Goal: Task Accomplishment & Management: Manage account settings

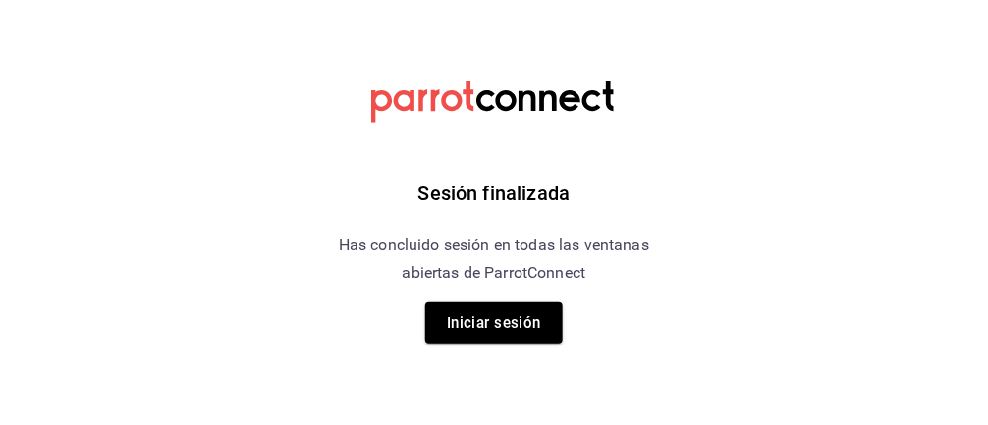
click at [461, 339] on button "Iniciar sesión" at bounding box center [494, 323] width 138 height 41
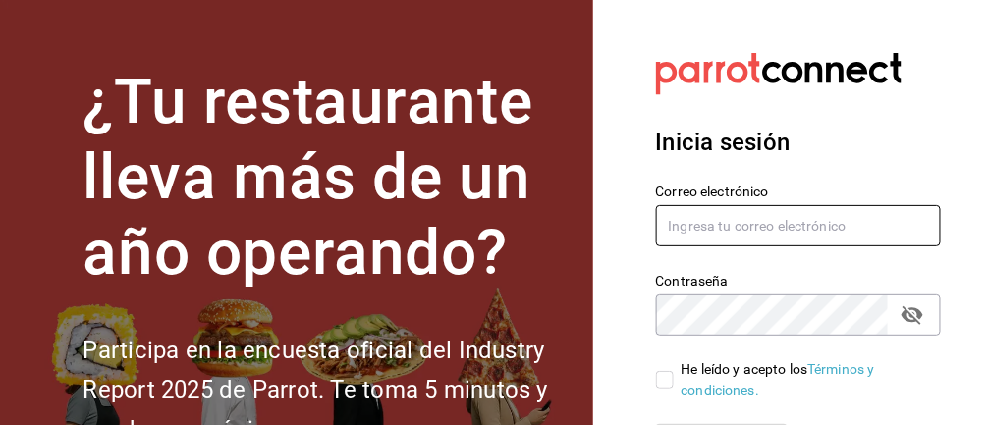
click at [771, 231] on input "text" at bounding box center [799, 225] width 286 height 41
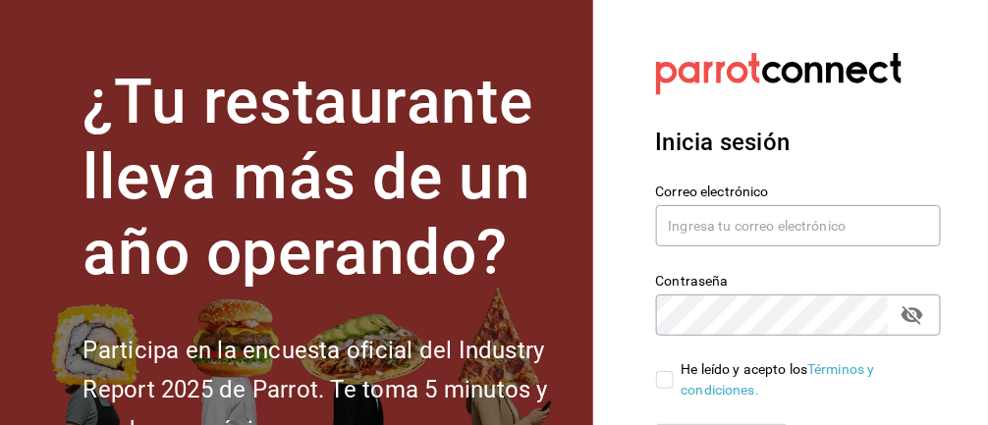
click at [735, 260] on div "Contraseña Contraseña" at bounding box center [787, 293] width 309 height 86
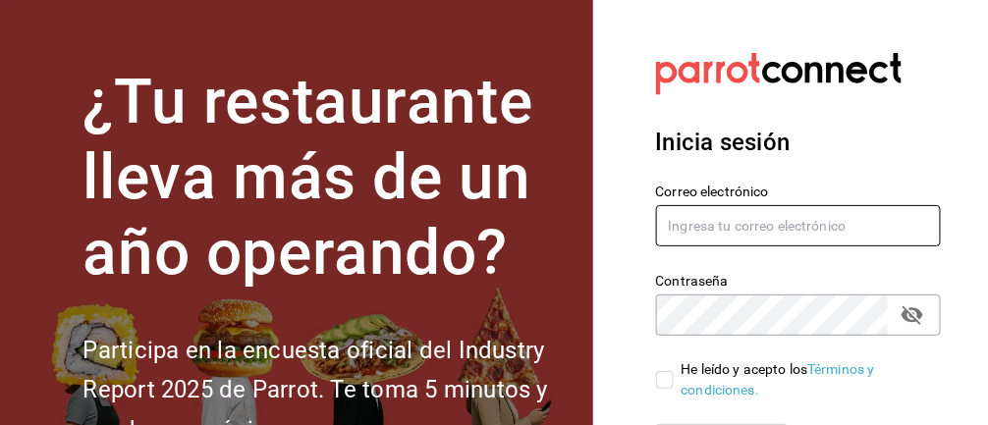
click at [751, 221] on input "text" at bounding box center [799, 225] width 286 height 41
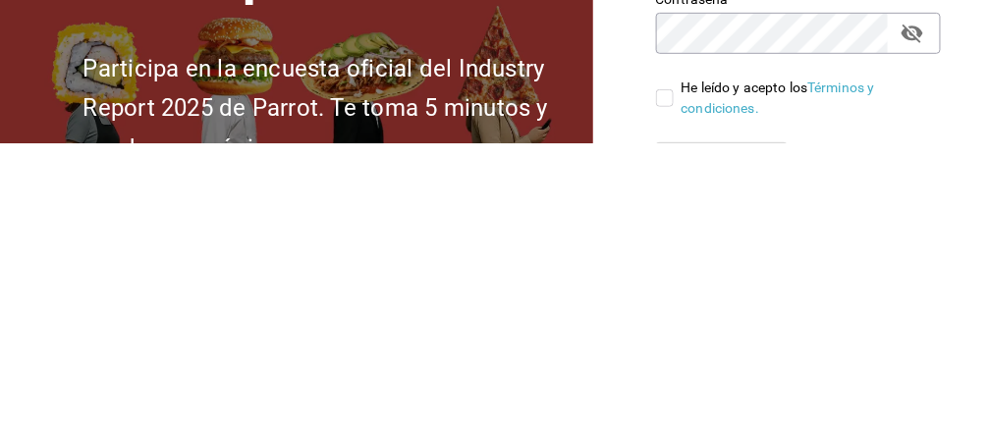
type input "monsegalindoes@outlook.com"
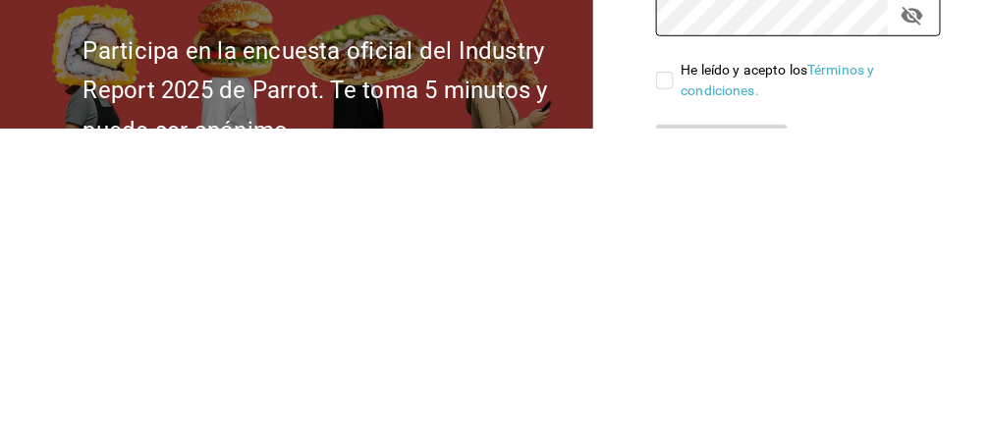
click at [662, 383] on input "He leído y acepto los Términos y condiciones." at bounding box center [665, 377] width 18 height 18
checkbox input "true"
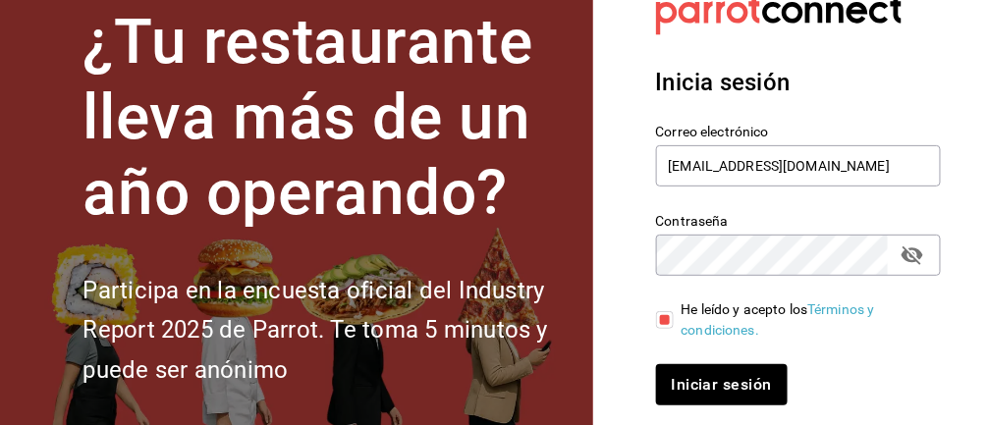
scroll to position [65, 0]
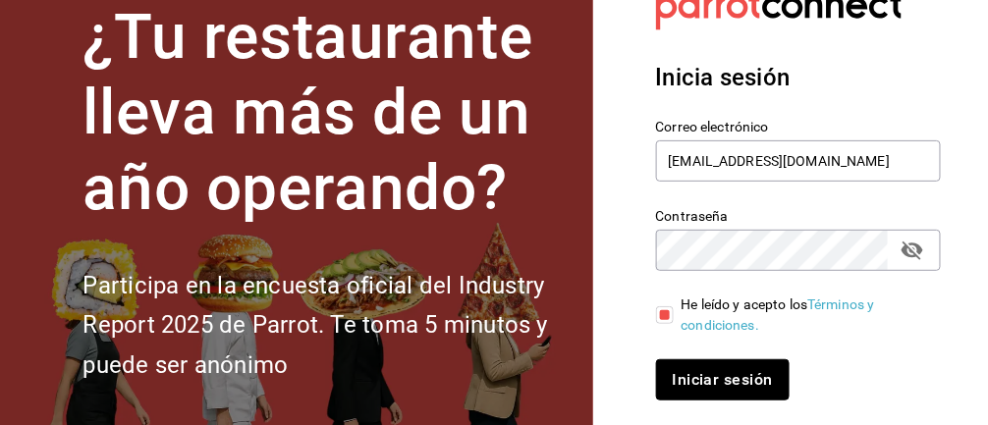
click at [726, 388] on button "Iniciar sesión" at bounding box center [723, 380] width 134 height 41
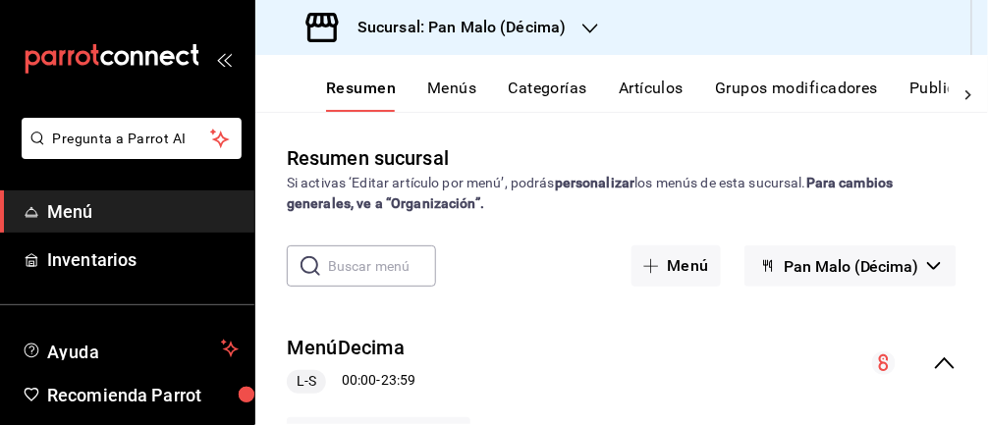
click at [152, 261] on span "Inventarios" at bounding box center [143, 260] width 192 height 27
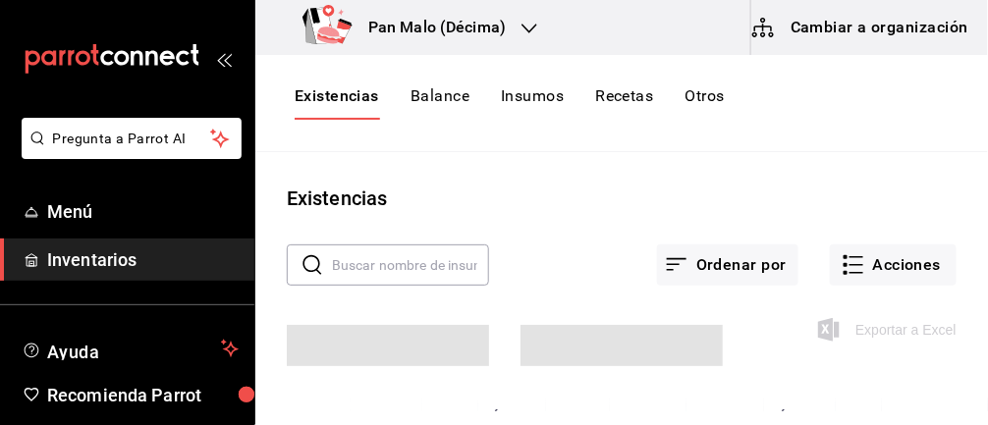
click at [892, 270] on button "Acciones" at bounding box center [893, 265] width 127 height 41
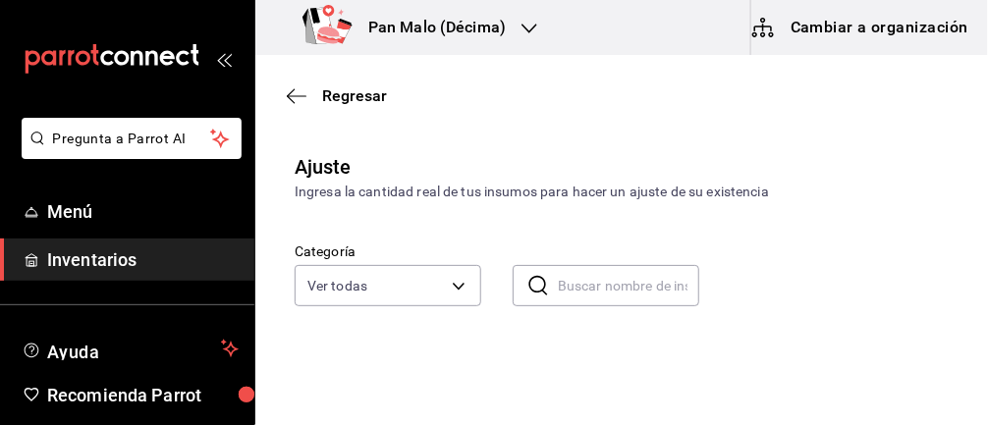
click at [447, 275] on body "Pregunta a Parrot AI Menú Inventarios Ayuda Recomienda Parrot Abril M Espinosa …" at bounding box center [494, 157] width 988 height 314
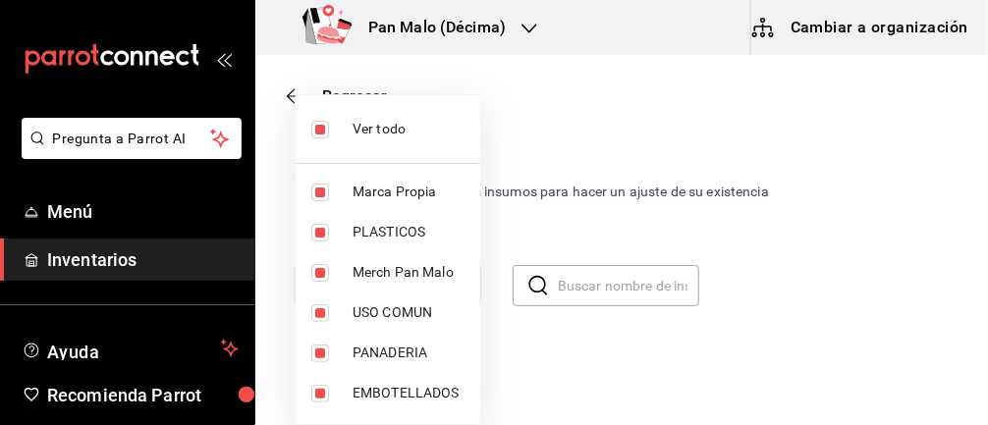
click at [314, 123] on input "checkbox" at bounding box center [320, 130] width 18 height 18
checkbox input "false"
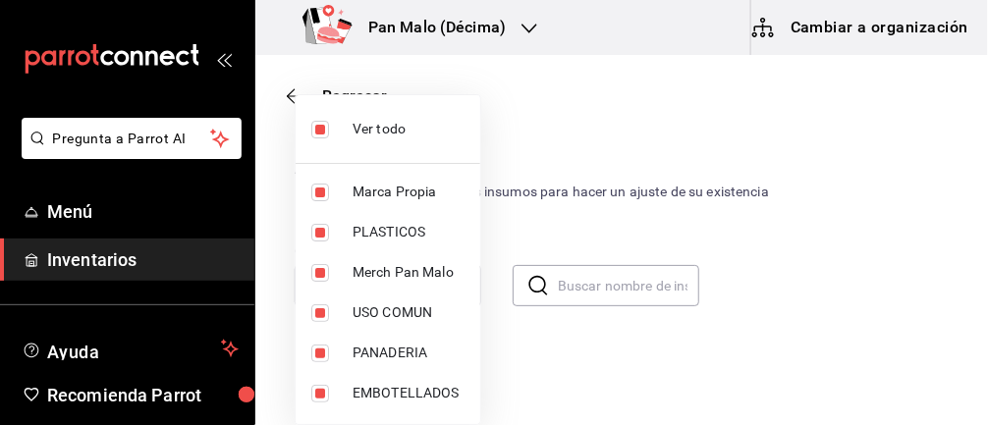
checkbox input "false"
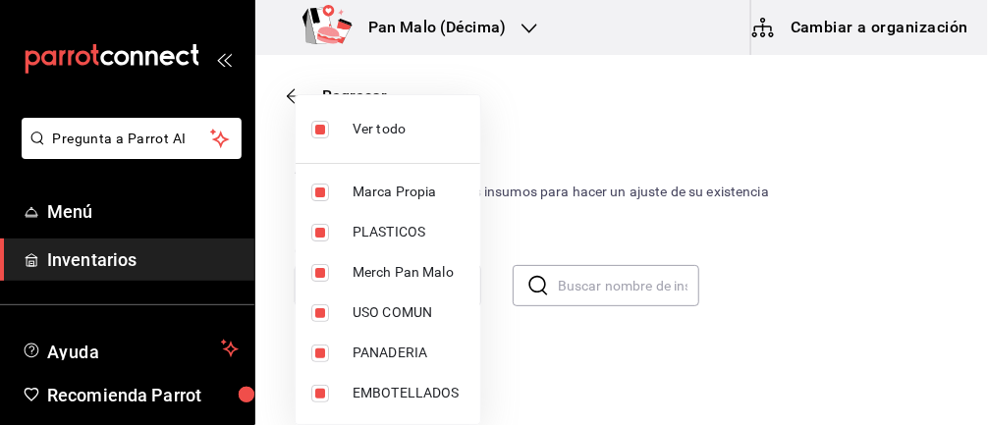
checkbox input "false"
click at [317, 391] on input "checkbox" at bounding box center [320, 394] width 18 height 18
checkbox input "true"
type input "244b5d13-ccc3-40e0-adb2-1f470b7c2b02"
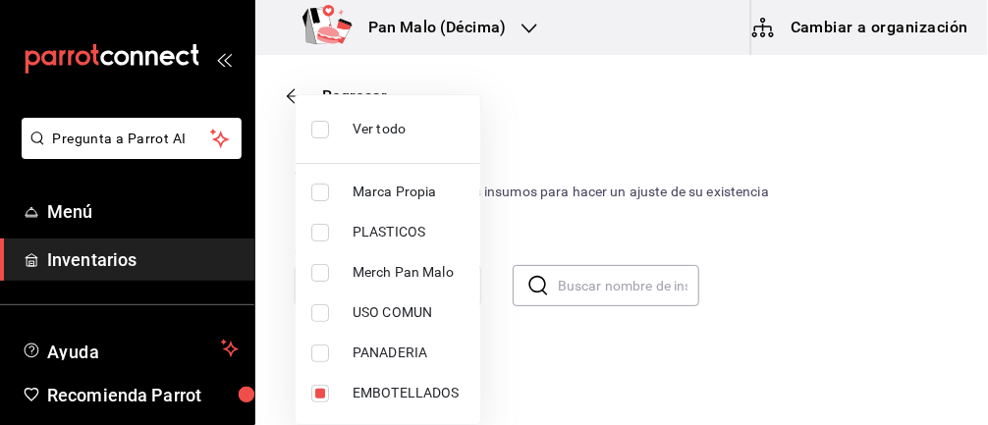
click at [830, 247] on div at bounding box center [494, 212] width 988 height 425
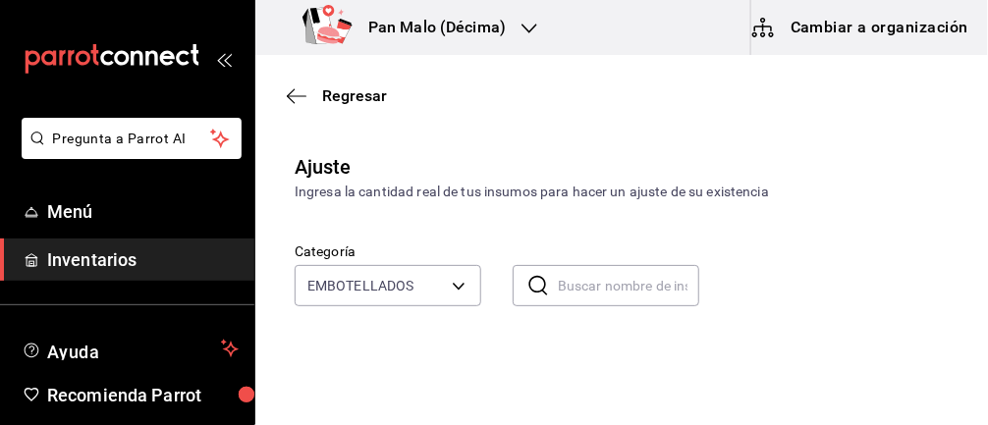
click at [454, 285] on body "Pregunta a Parrot AI Menú Inventarios Ayuda Recomienda Parrot Abril M Espinosa …" at bounding box center [494, 157] width 988 height 314
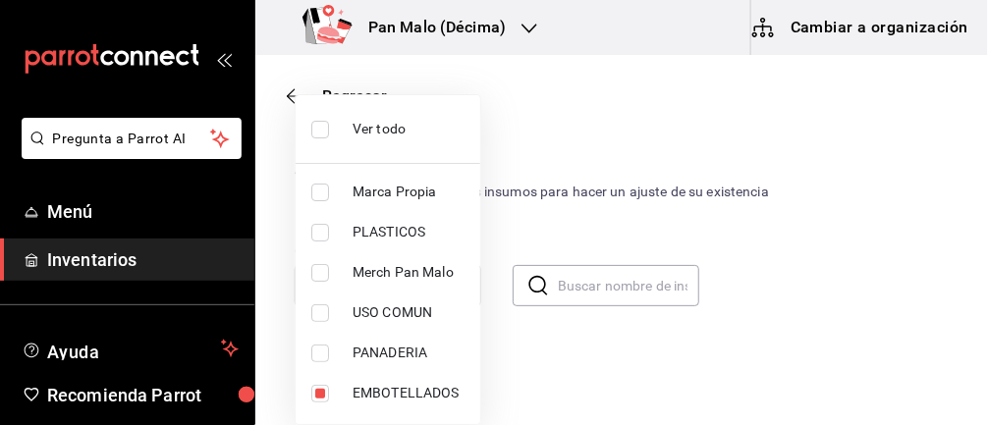
click at [312, 123] on input "checkbox" at bounding box center [320, 130] width 18 height 18
checkbox input "true"
type input "57a97c15-a577-4602-bf7e-77eca11ca1d4,845d24ca-60dd-4e7e-b3c9-ca2702778d83,d2582…"
checkbox input "true"
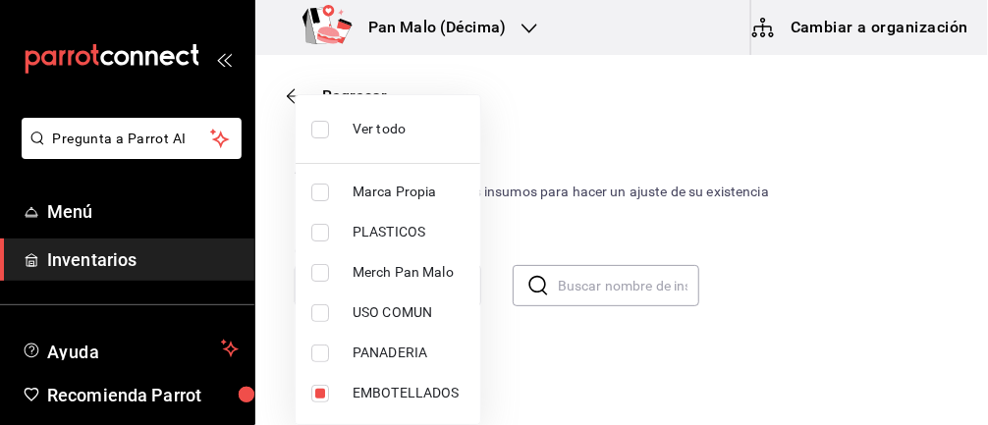
checkbox input "true"
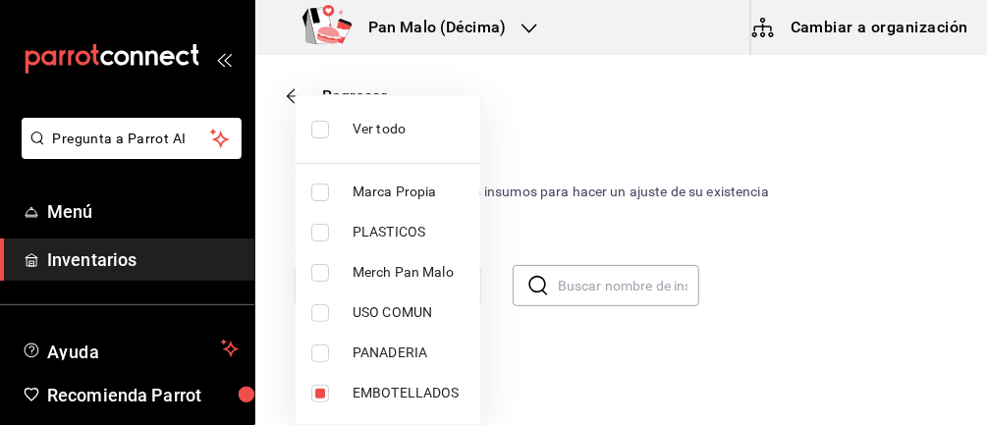
checkbox input "true"
click at [322, 123] on input "checkbox" at bounding box center [320, 130] width 18 height 18
checkbox input "false"
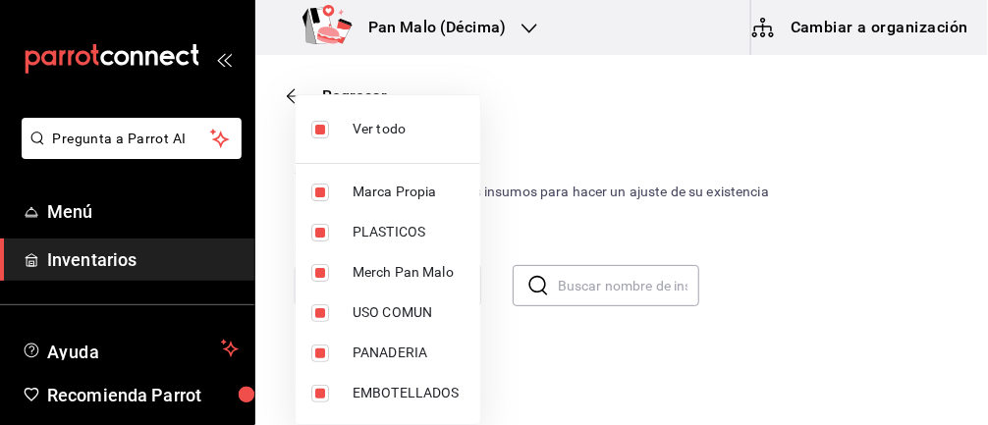
checkbox input "false"
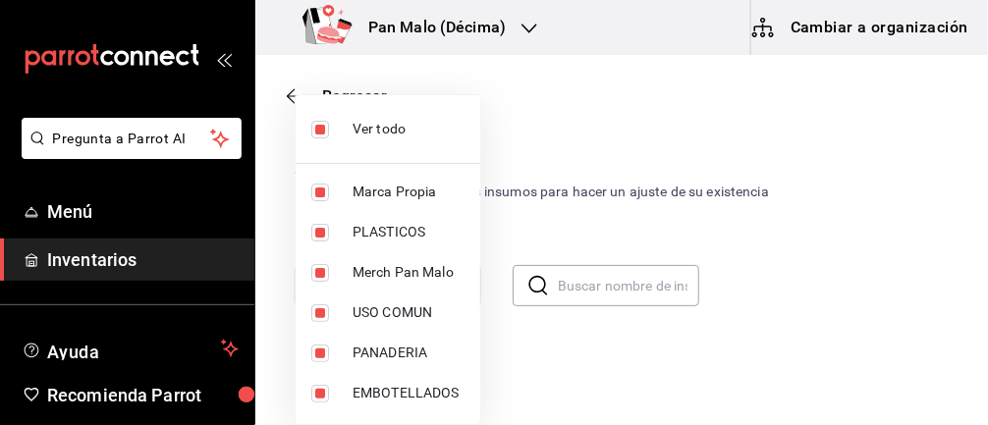
checkbox input "false"
click at [813, 243] on div at bounding box center [494, 212] width 988 height 425
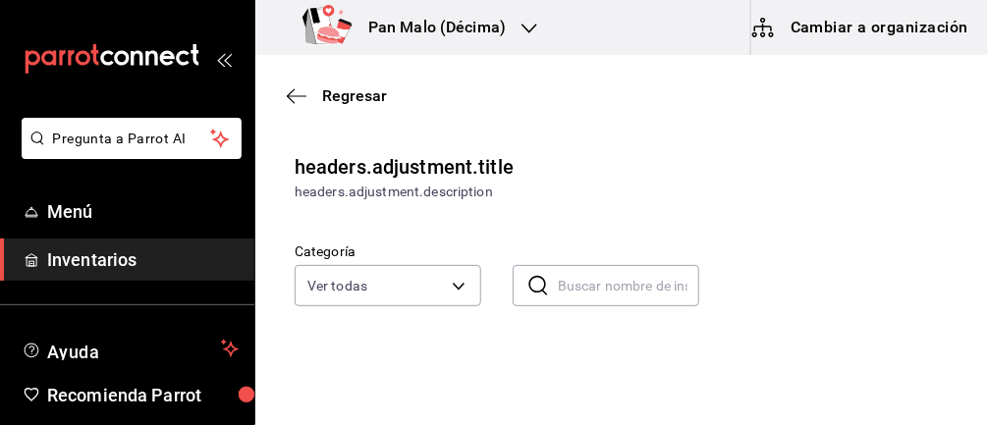
click at [472, 281] on body "Pregunta a Parrot AI Menú Inventarios Ayuda Recomienda Parrot [PERSON_NAME] Sug…" at bounding box center [494, 157] width 988 height 314
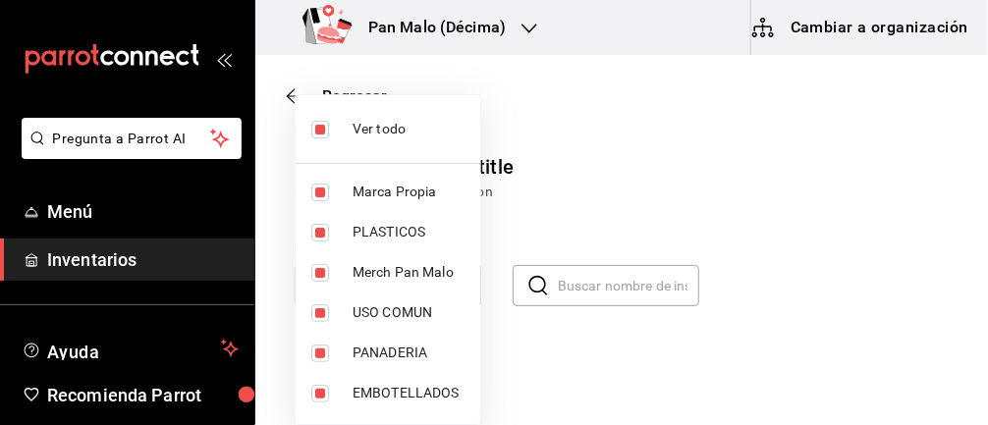
click at [323, 129] on input "checkbox" at bounding box center [320, 130] width 18 height 18
checkbox input "false"
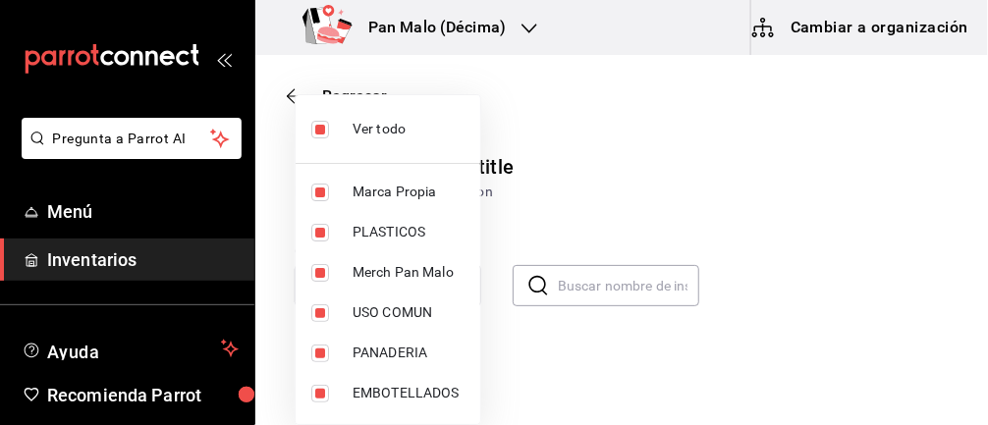
checkbox input "false"
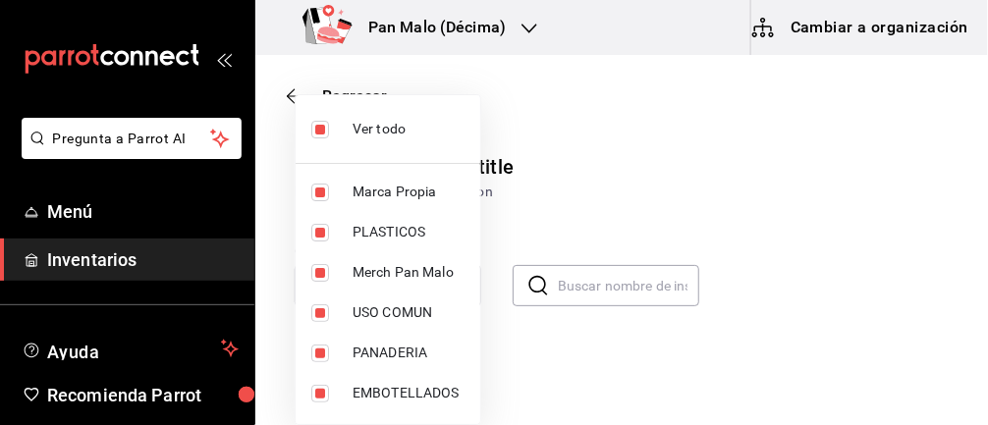
checkbox input "false"
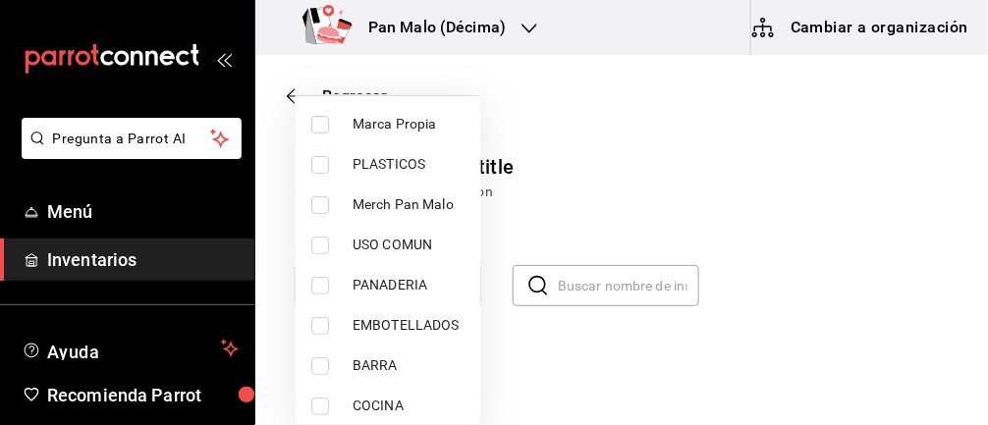
scroll to position [86, 0]
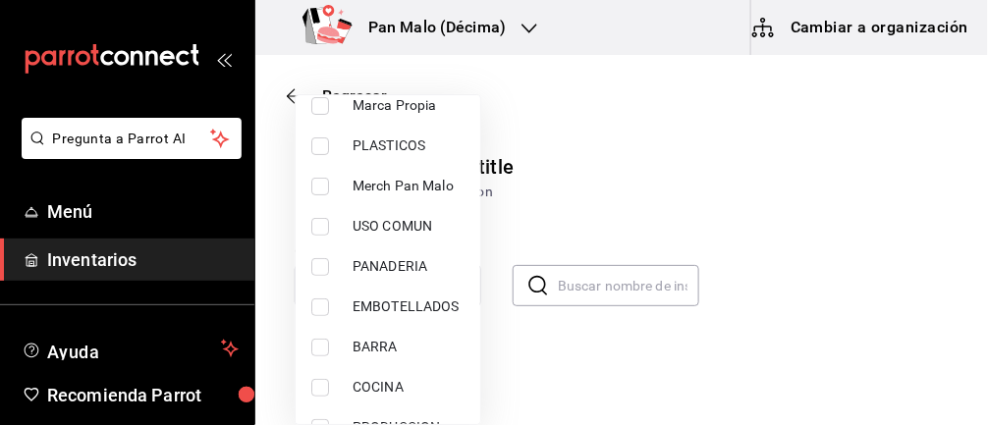
click at [314, 308] on input "checkbox" at bounding box center [320, 308] width 18 height 18
checkbox input "true"
type input "244b5d13-ccc3-40e0-adb2-1f470b7c2b02"
click at [685, 179] on div at bounding box center [494, 212] width 988 height 425
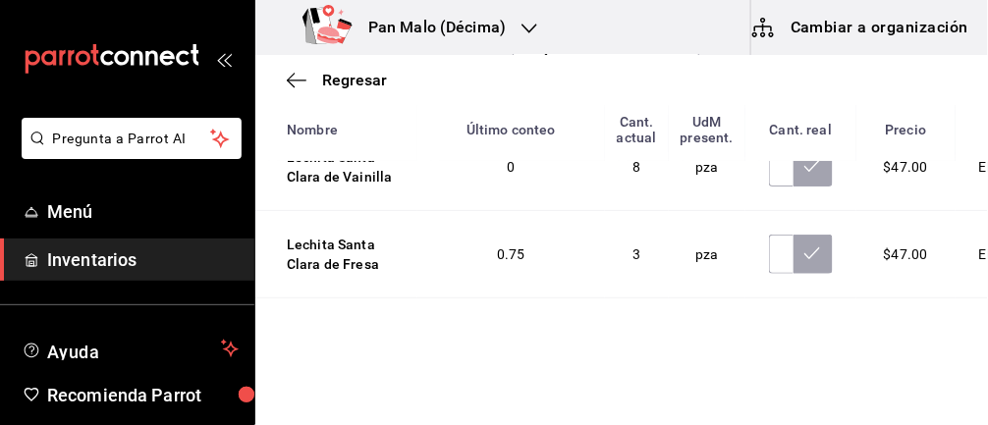
scroll to position [0, 0]
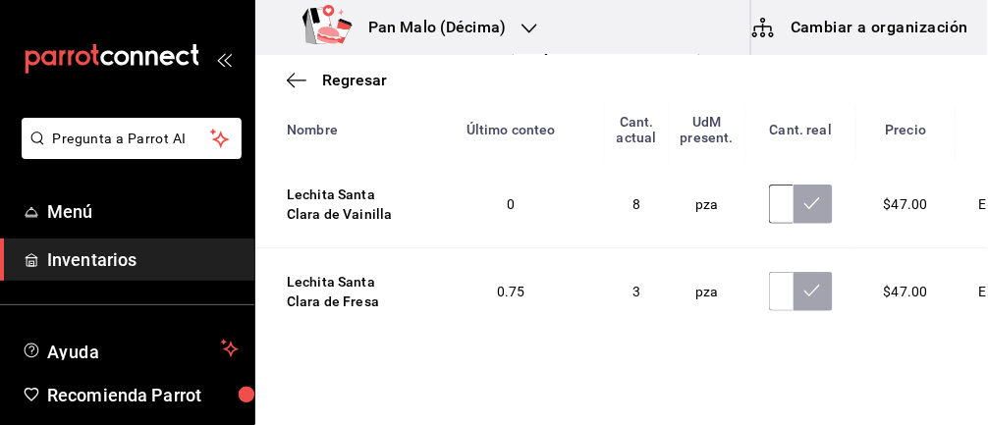
click at [769, 217] on input "text" at bounding box center [781, 204] width 25 height 39
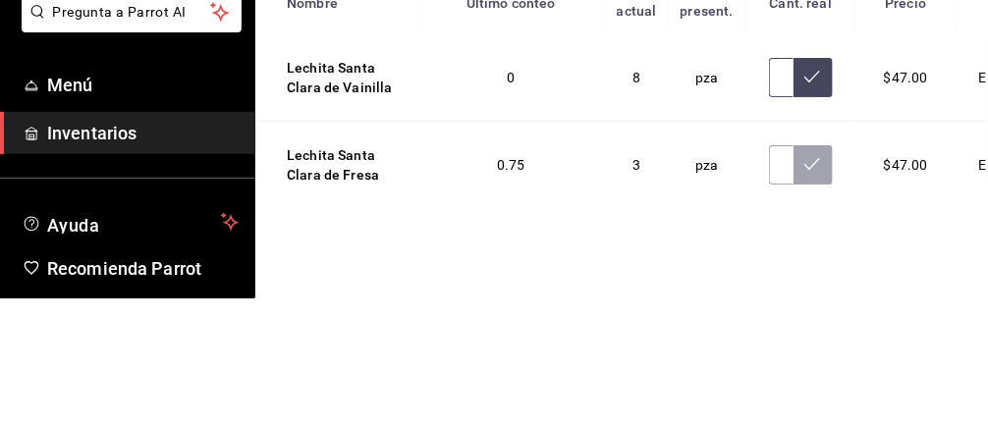
scroll to position [0, 6]
type input "5.00"
click at [805, 209] on icon at bounding box center [813, 203] width 16 height 12
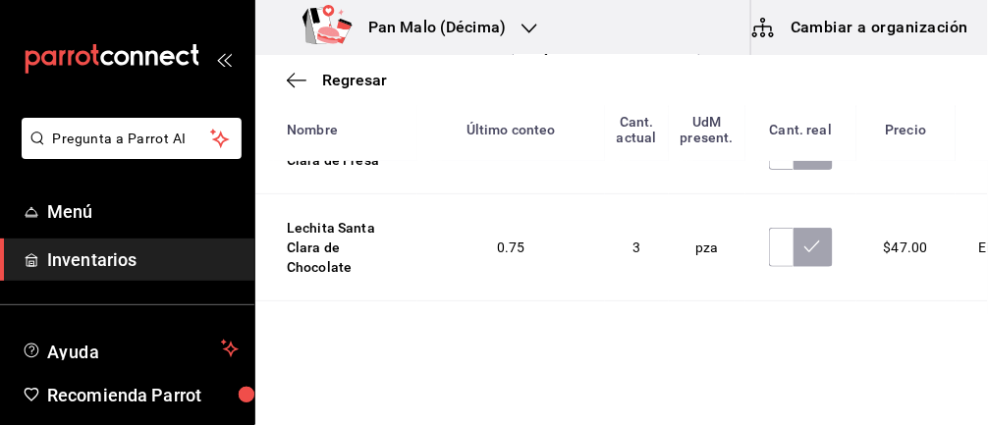
scroll to position [142, 0]
click at [769, 169] on input "text" at bounding box center [781, 149] width 25 height 39
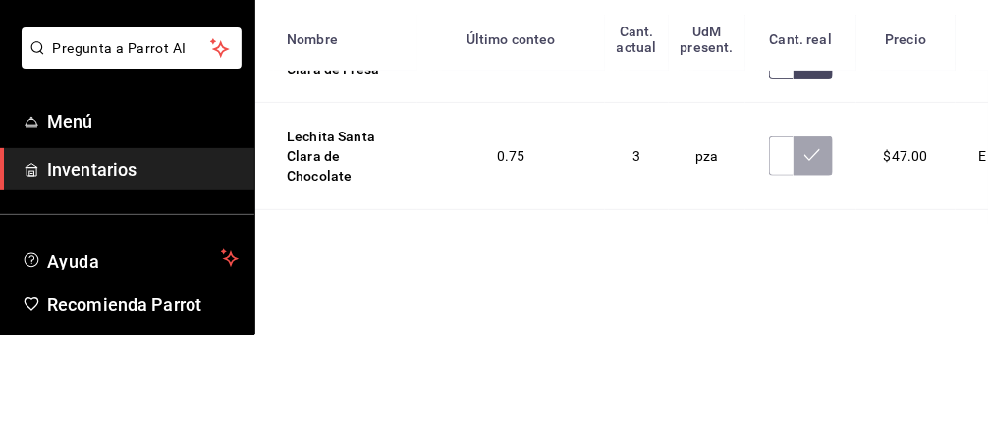
scroll to position [0, 6]
click at [794, 169] on button at bounding box center [813, 149] width 39 height 39
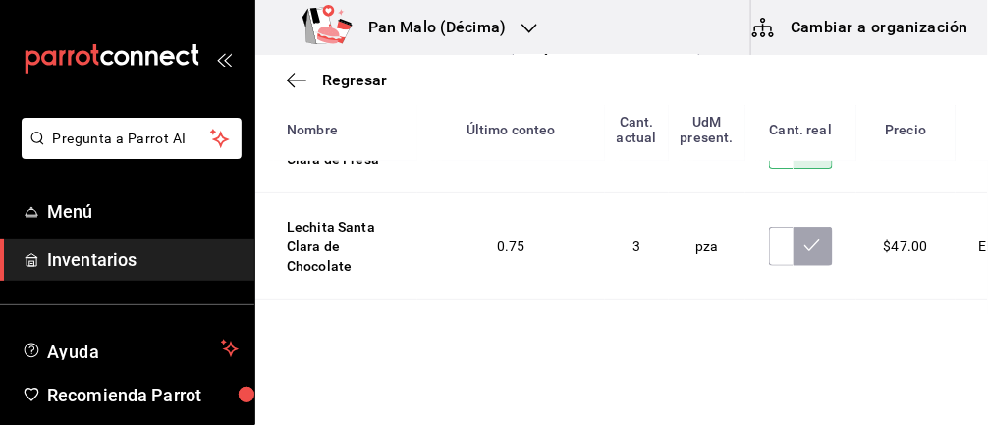
scroll to position [0, 12]
click at [769, 169] on input "23.00" at bounding box center [781, 149] width 25 height 39
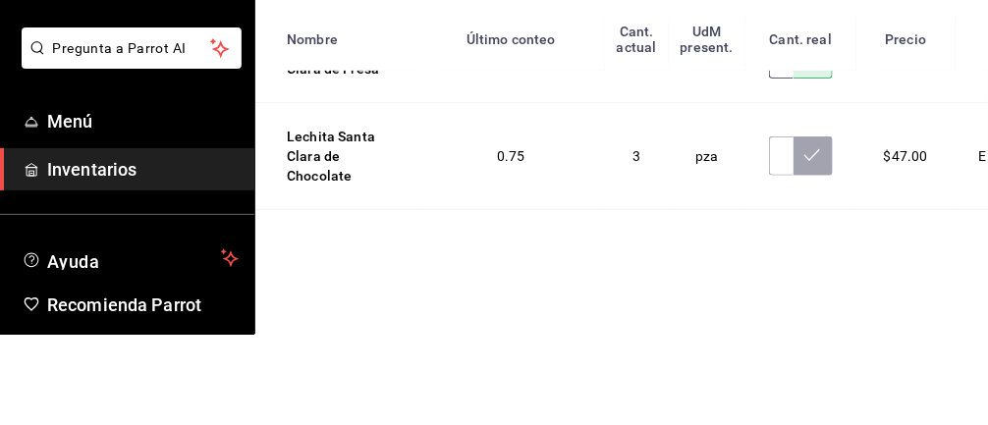
scroll to position [0, 18]
type input "2.00"
click at [794, 169] on button at bounding box center [813, 149] width 39 height 39
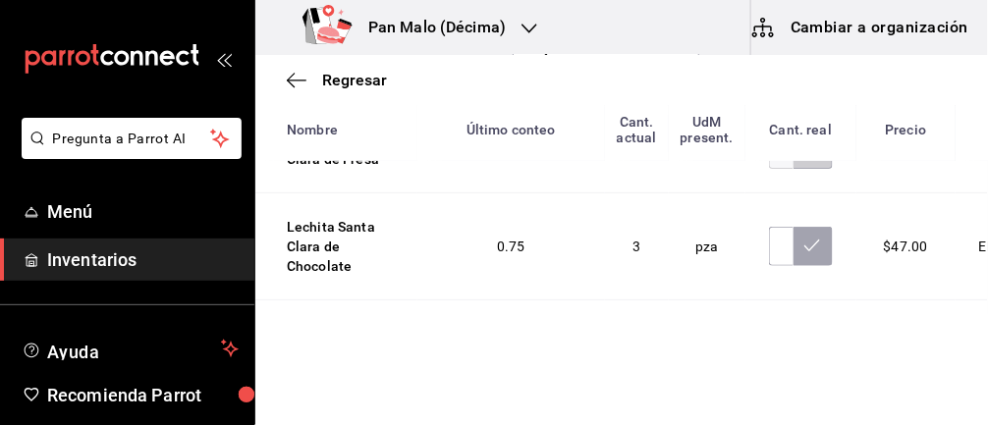
scroll to position [0, 0]
click at [769, 169] on input "23.00" at bounding box center [781, 149] width 25 height 39
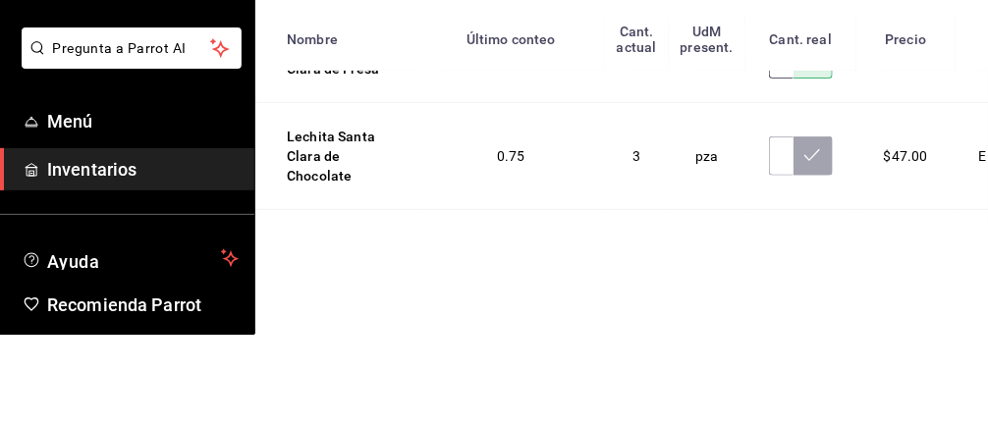
scroll to position [0, 6]
click at [805, 156] on icon at bounding box center [813, 148] width 16 height 16
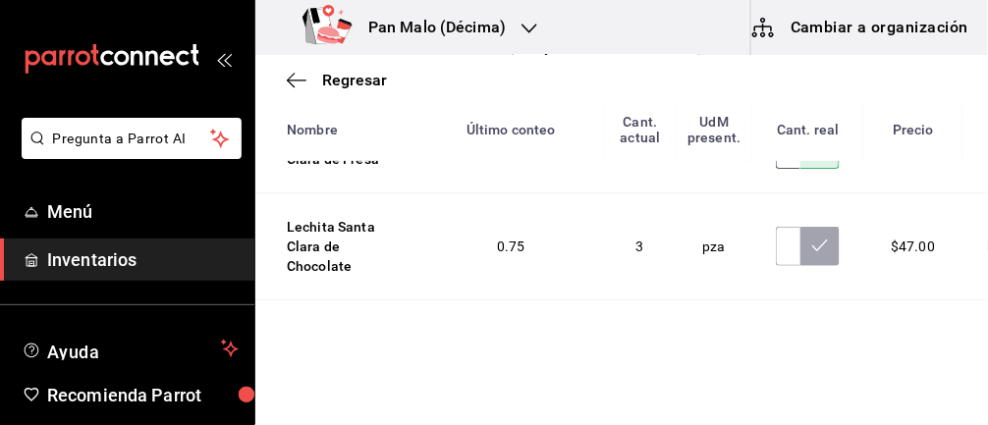
click at [776, 169] on input "223.00" at bounding box center [788, 149] width 25 height 39
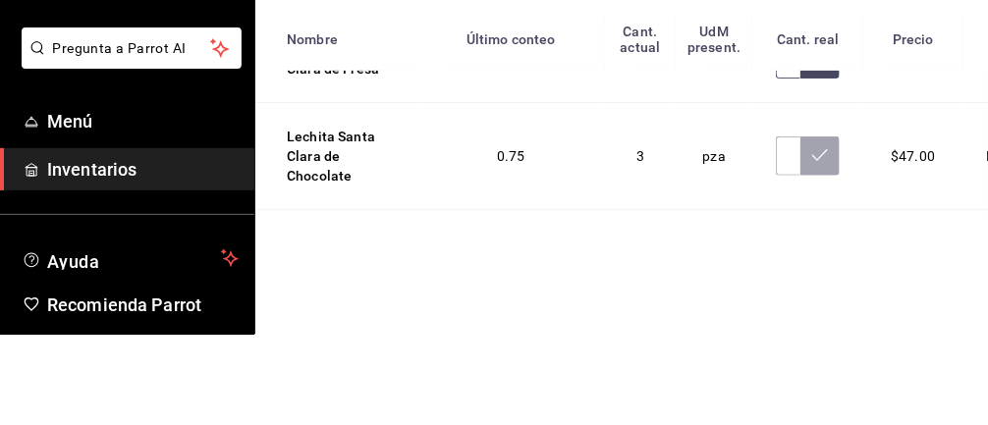
type input "3.00"
click at [776, 169] on input "text" at bounding box center [788, 149] width 25 height 39
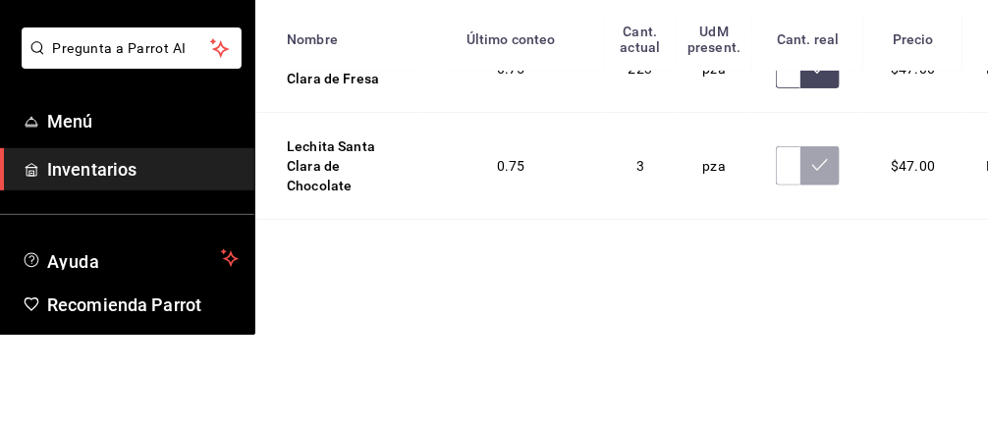
scroll to position [131, 0]
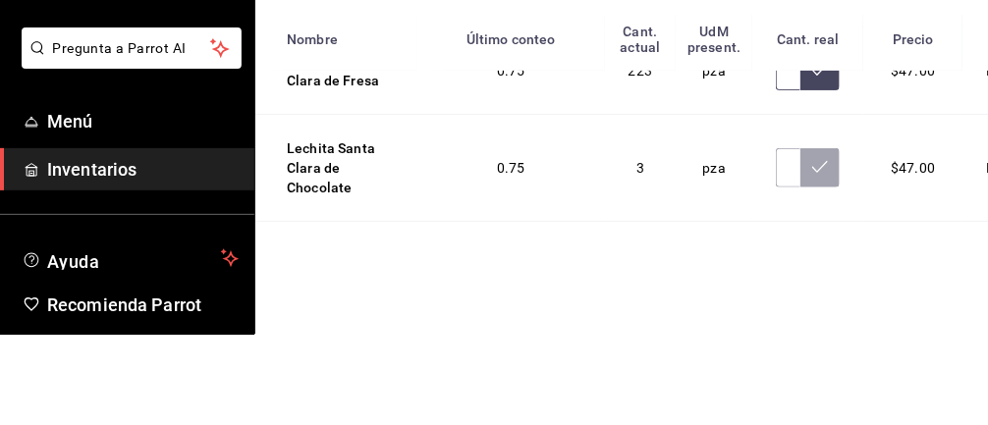
click at [776, 181] on input "text" at bounding box center [788, 160] width 25 height 39
type input "2.00"
click at [801, 181] on button at bounding box center [820, 160] width 39 height 39
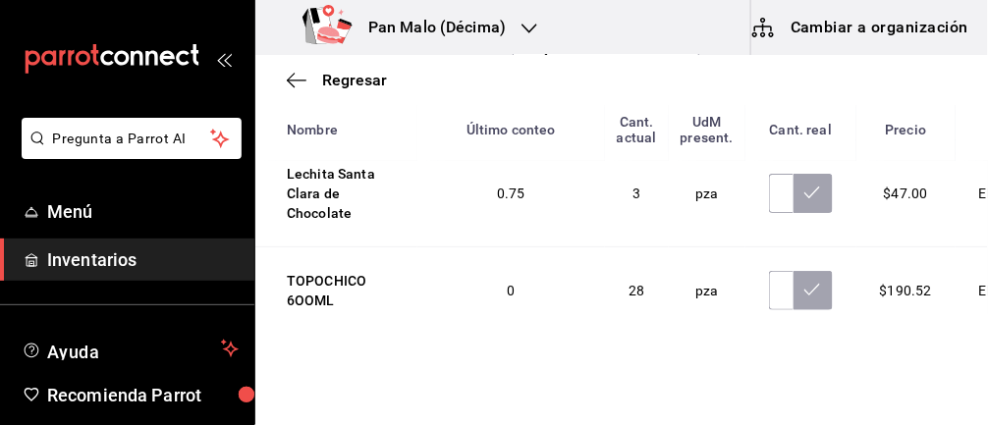
scroll to position [195, 0]
click at [769, 214] on input "text" at bounding box center [781, 194] width 25 height 39
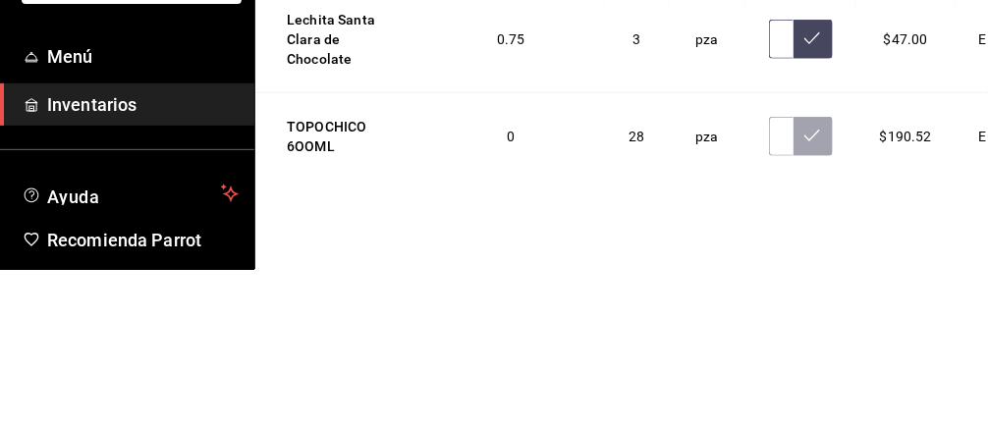
click at [769, 214] on input "text" at bounding box center [781, 194] width 25 height 39
type input "1.00"
click at [794, 214] on button at bounding box center [813, 194] width 39 height 39
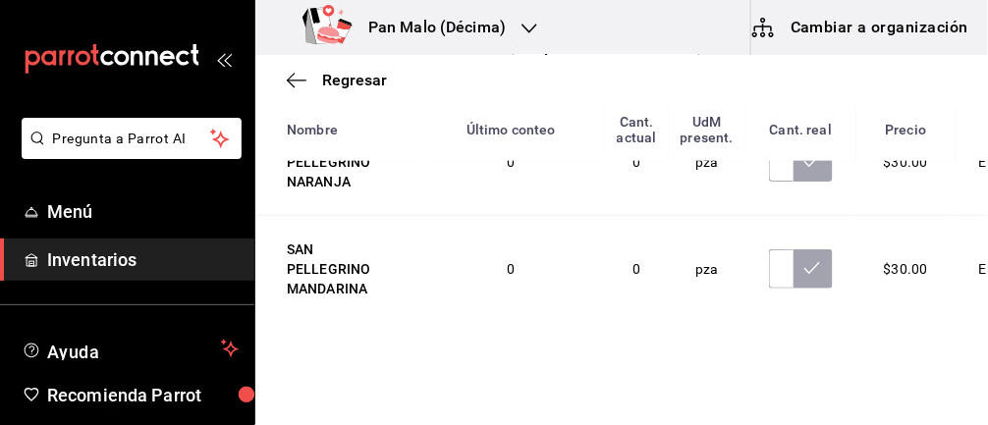
scroll to position [595, 0]
click at [769, 183] on input "text" at bounding box center [781, 162] width 25 height 39
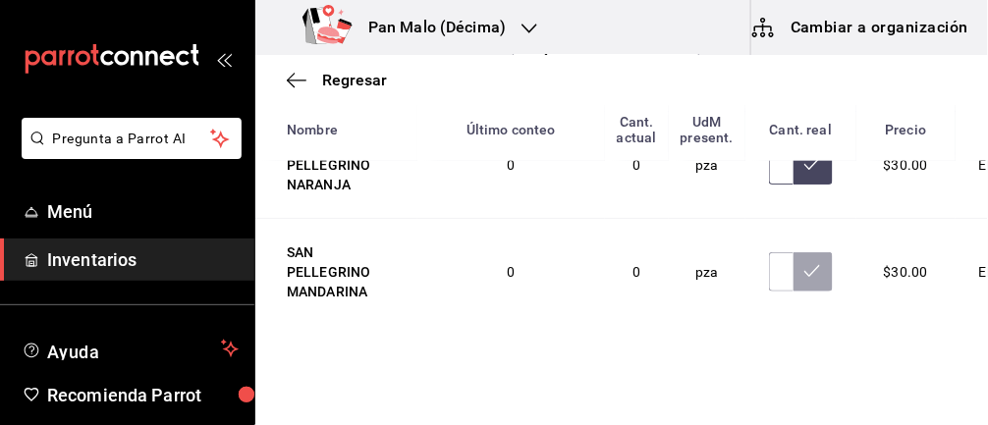
scroll to position [594, 0]
click at [769, 184] on input "text" at bounding box center [781, 163] width 25 height 39
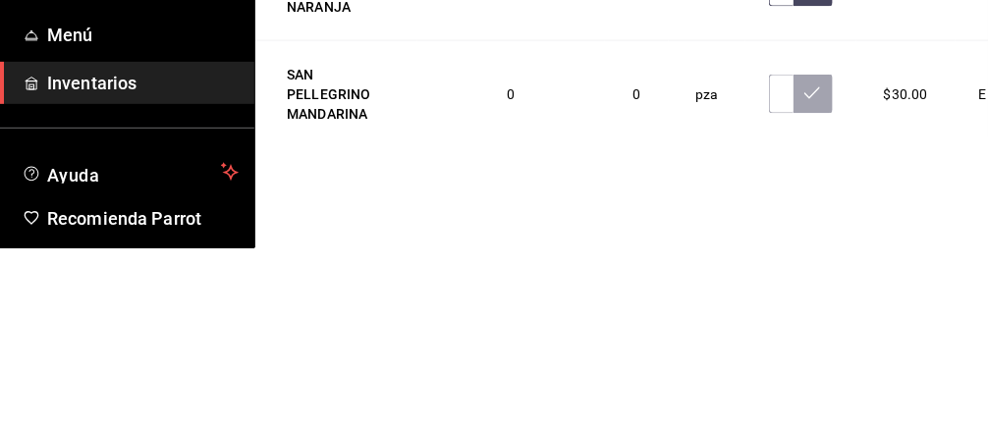
scroll to position [0, 6]
type input "2.00"
click at [794, 184] on button at bounding box center [813, 163] width 39 height 39
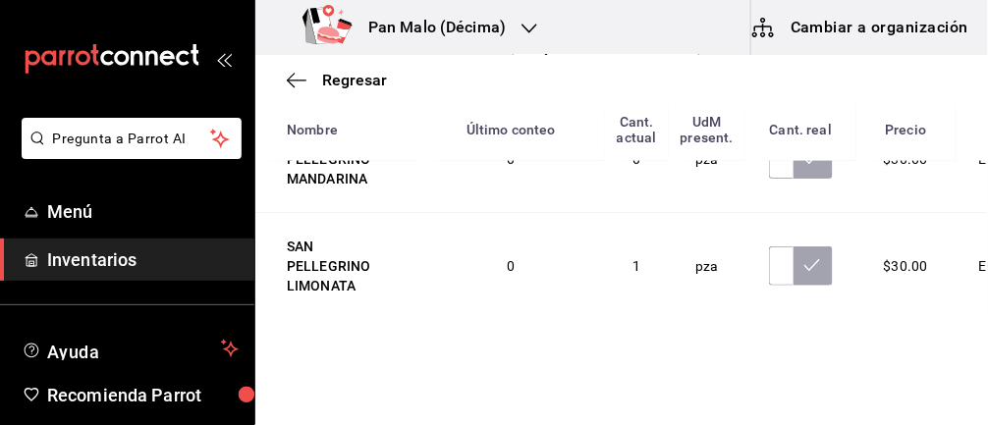
scroll to position [707, 0]
click at [769, 178] on input "text" at bounding box center [781, 158] width 25 height 39
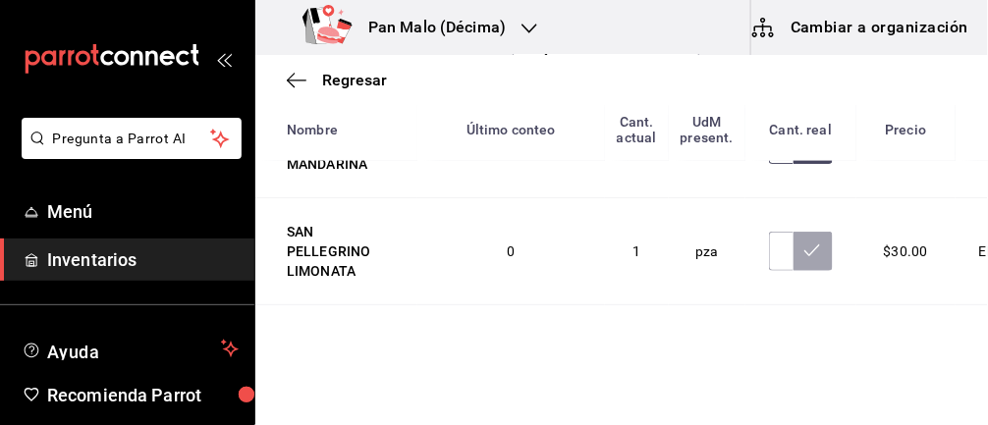
scroll to position [744, 0]
click at [769, 271] on input "text" at bounding box center [781, 251] width 25 height 39
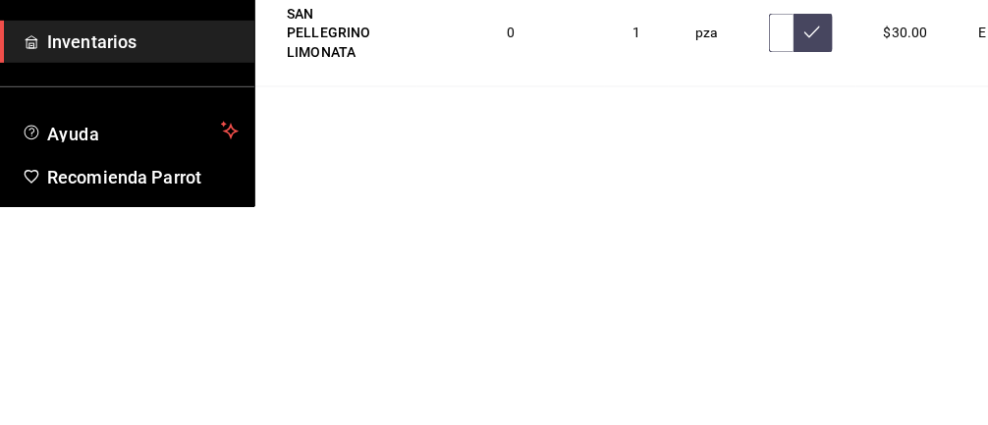
scroll to position [0, 6]
type input "3.00"
click at [794, 271] on button at bounding box center [813, 251] width 39 height 39
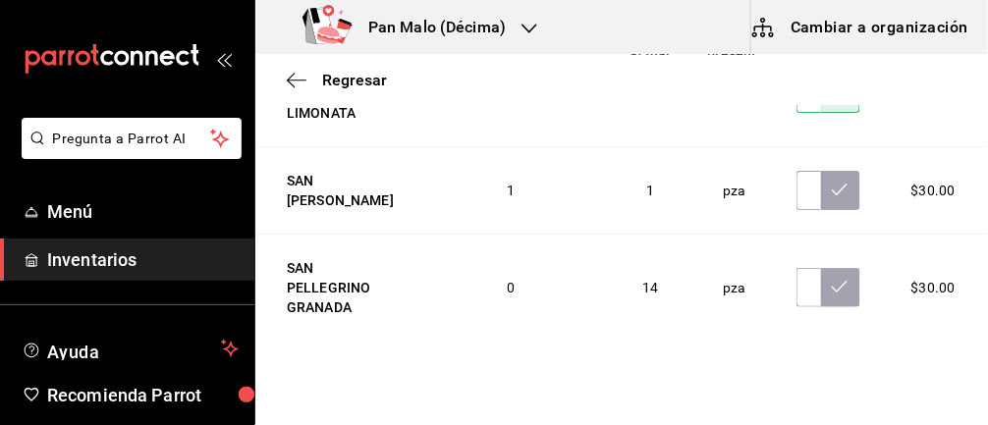
scroll to position [803, 0]
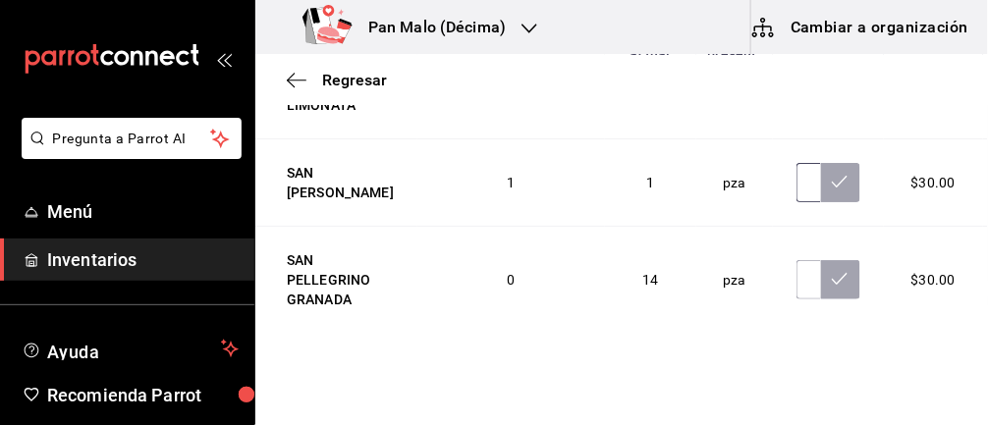
click at [797, 193] on input "text" at bounding box center [809, 182] width 25 height 39
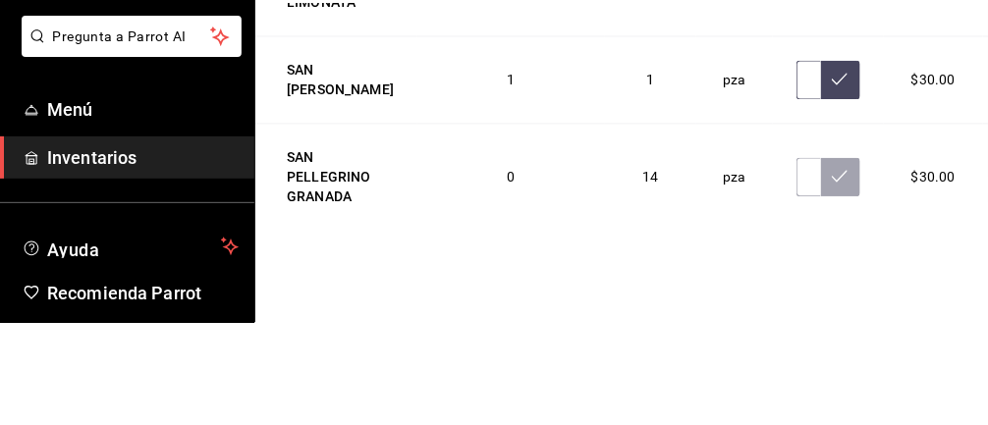
scroll to position [0, 6]
type input "4.00"
click at [843, 192] on button at bounding box center [840, 182] width 39 height 39
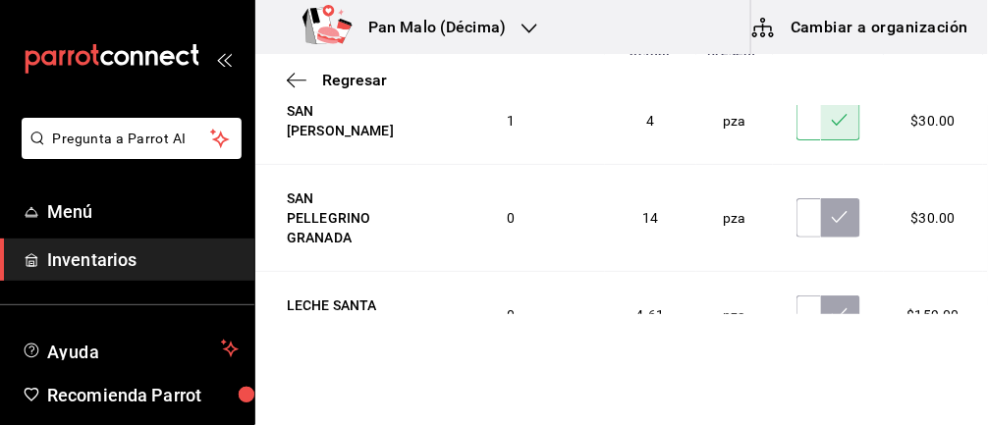
scroll to position [868, 0]
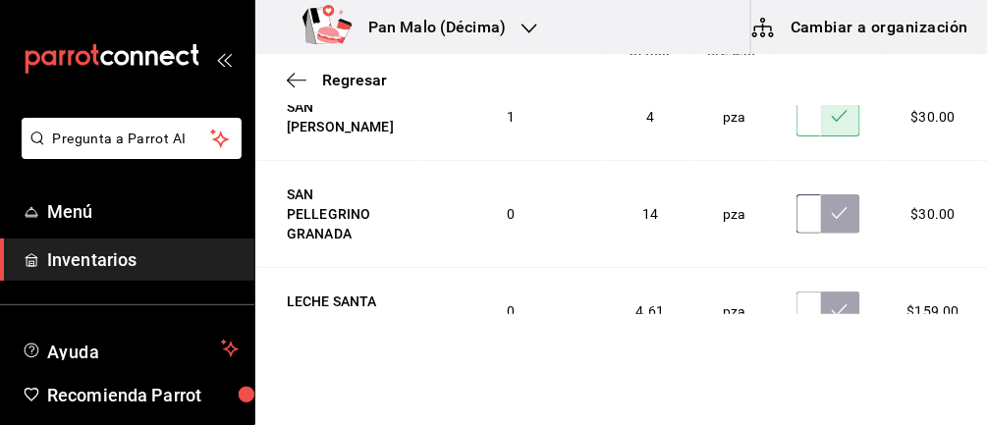
click at [804, 234] on input "text" at bounding box center [809, 214] width 25 height 39
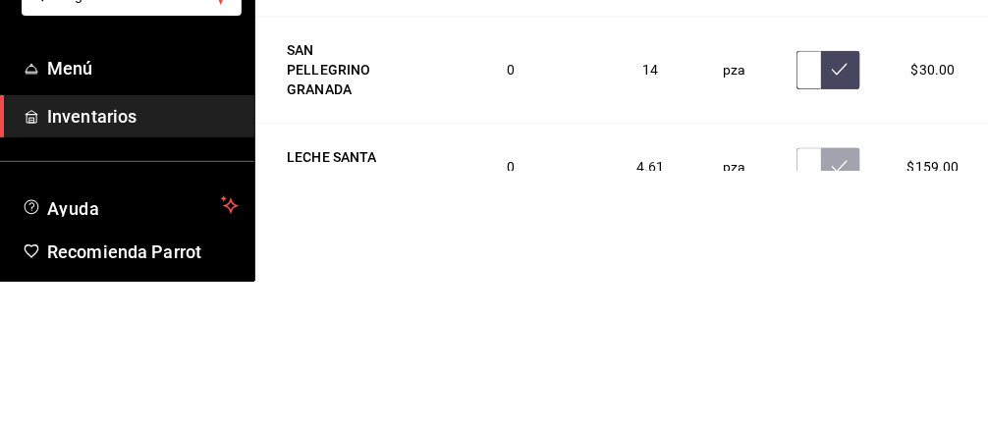
scroll to position [0, 6]
type input "2.00"
click at [833, 221] on icon at bounding box center [840, 213] width 16 height 16
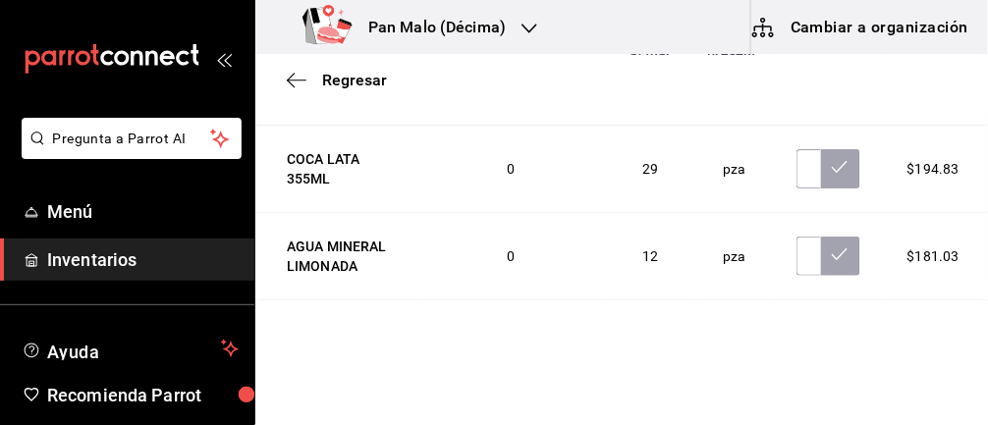
scroll to position [1421, 0]
click at [804, 362] on input "text" at bounding box center [809, 343] width 25 height 39
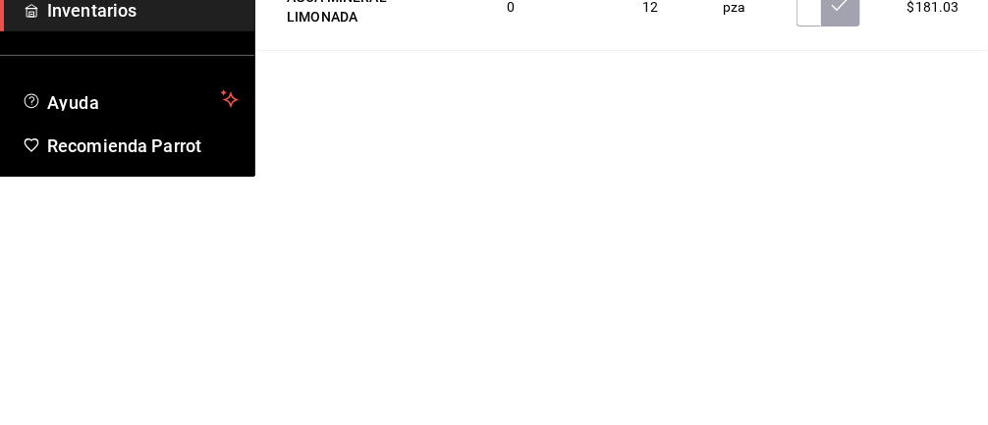
scroll to position [0, 7]
click at [832, 350] on icon at bounding box center [840, 342] width 16 height 16
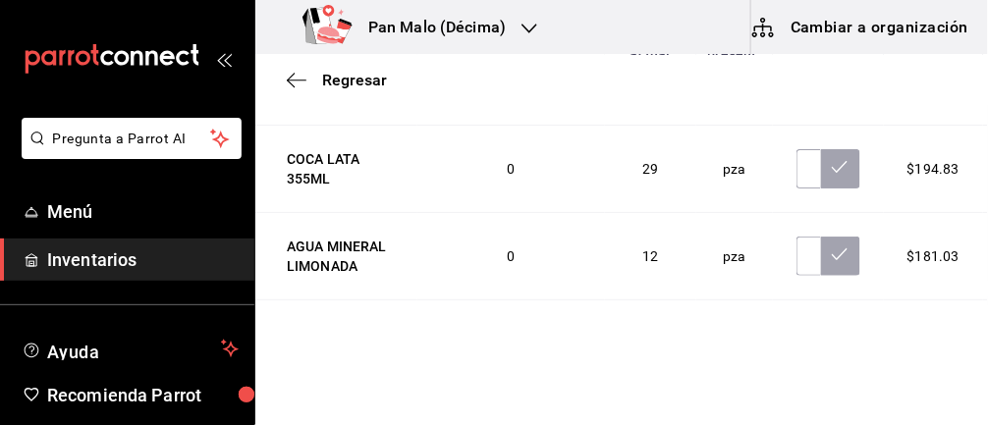
scroll to position [0, 0]
click at [809, 364] on input "52.00" at bounding box center [809, 343] width 25 height 39
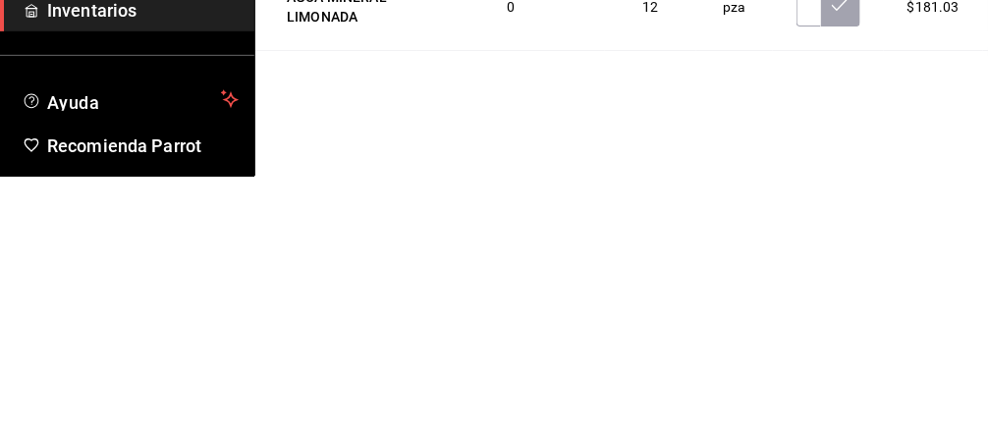
scroll to position [0, 7]
click at [836, 364] on button at bounding box center [840, 343] width 39 height 39
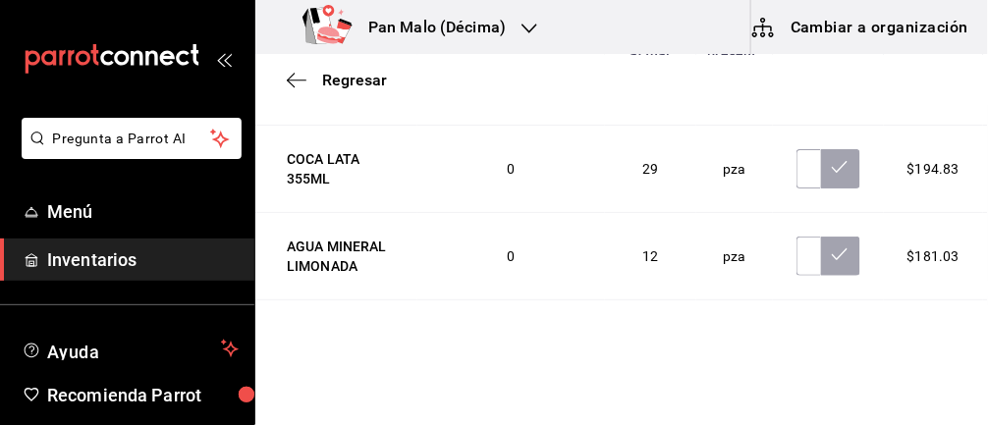
click at [802, 364] on input "252.00" at bounding box center [809, 343] width 25 height 39
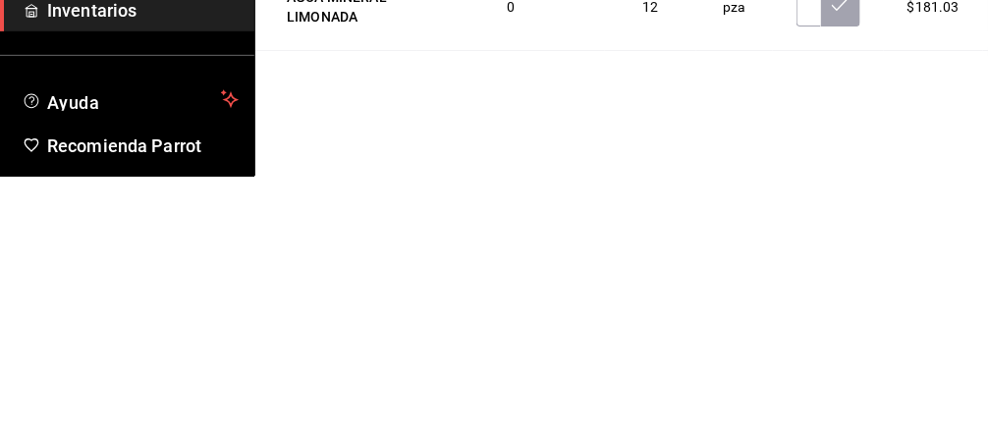
type input "2.00"
type input "25.00"
click at [842, 358] on button at bounding box center [840, 343] width 39 height 39
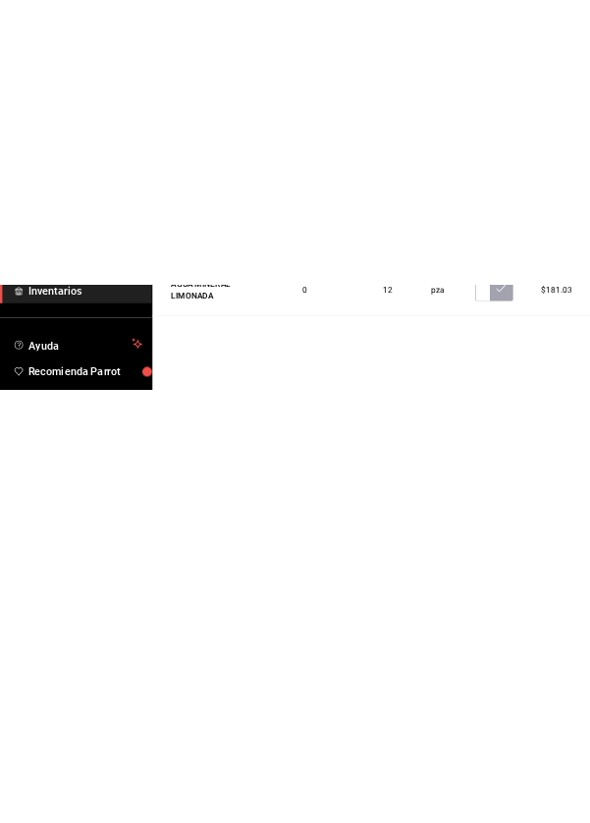
scroll to position [0, 0]
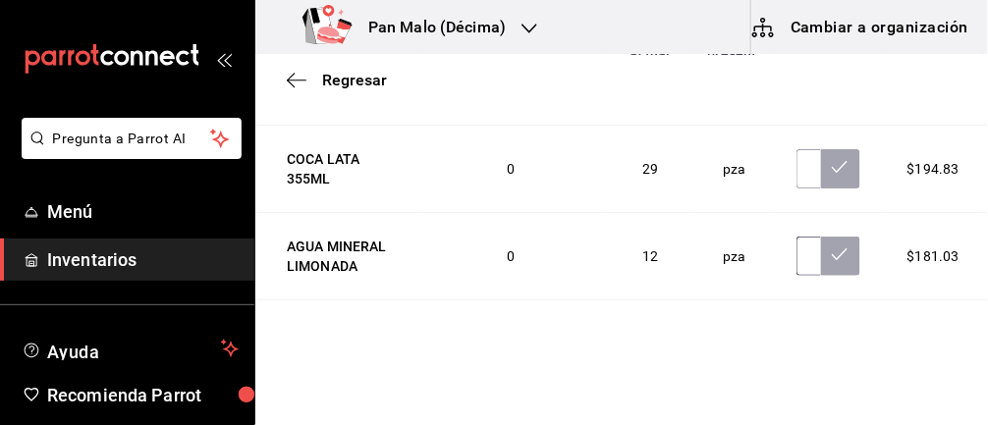
click at [799, 276] on input "text" at bounding box center [809, 256] width 25 height 39
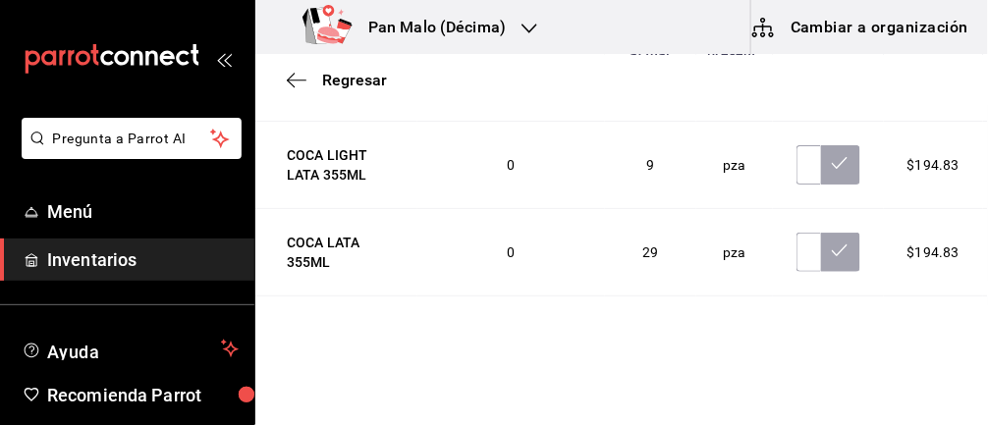
scroll to position [1421, 0]
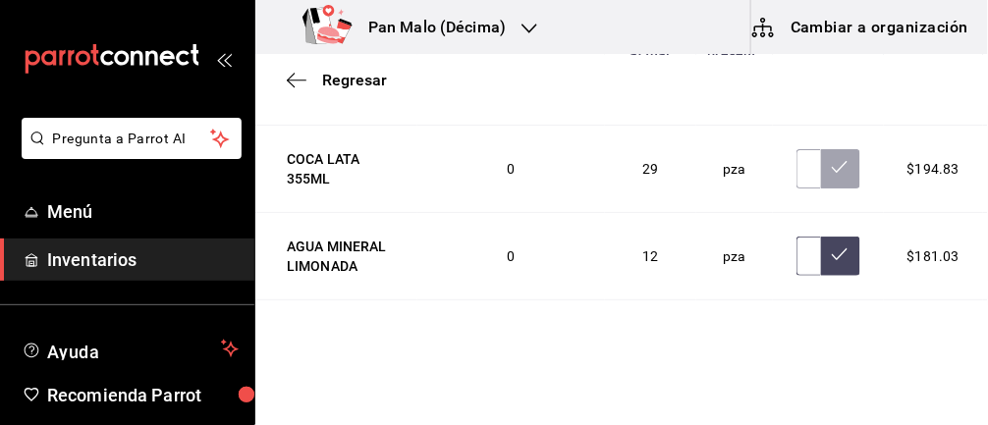
click at [797, 274] on input "text" at bounding box center [809, 256] width 25 height 39
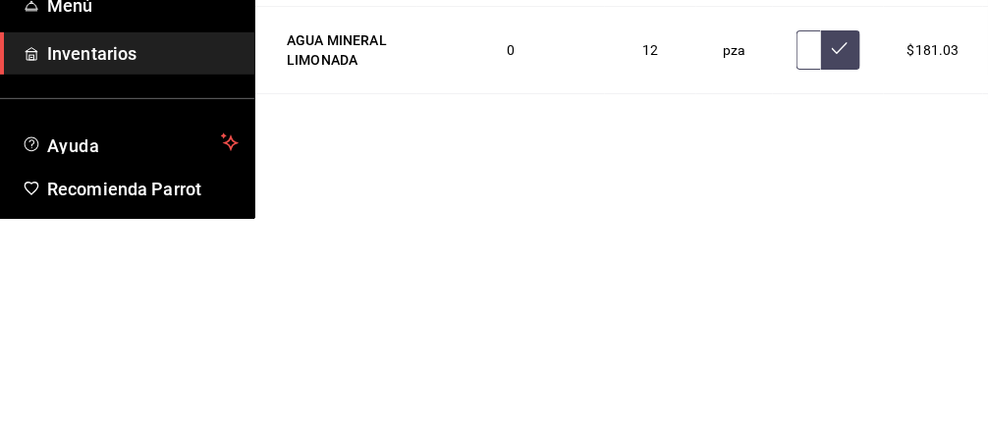
scroll to position [0, 7]
click at [821, 269] on button at bounding box center [840, 256] width 39 height 39
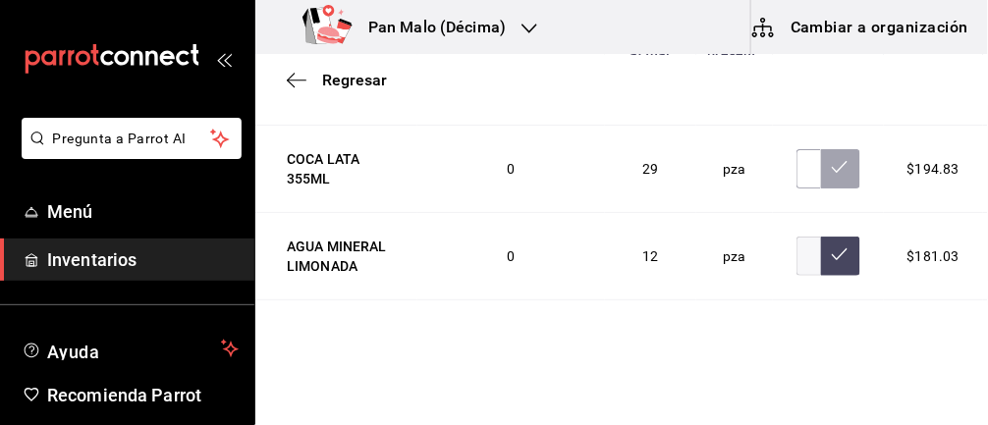
scroll to position [0, 0]
click at [809, 264] on input "53.00" at bounding box center [809, 256] width 25 height 39
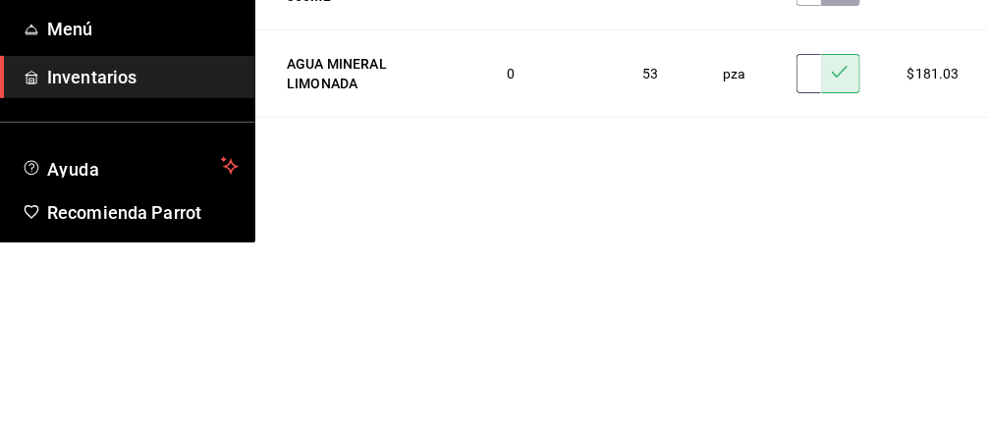
type input "3.00"
type input "35.00"
click at [832, 262] on icon at bounding box center [840, 255] width 16 height 16
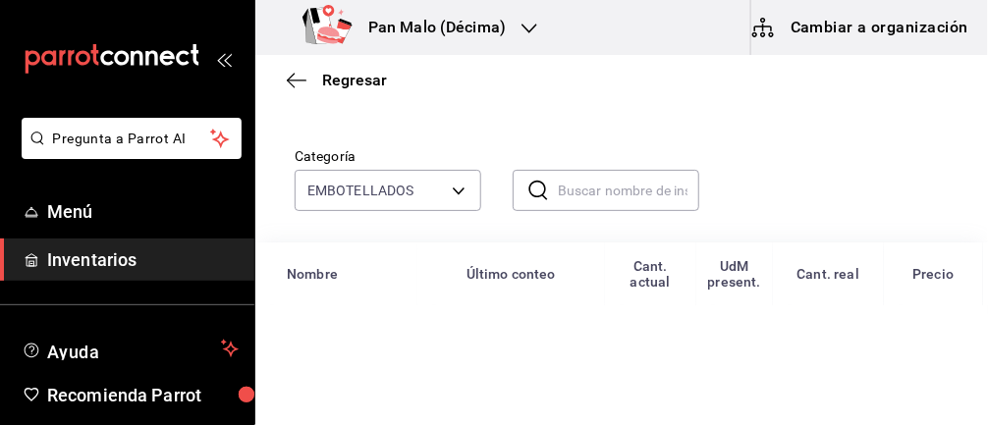
scroll to position [0, 0]
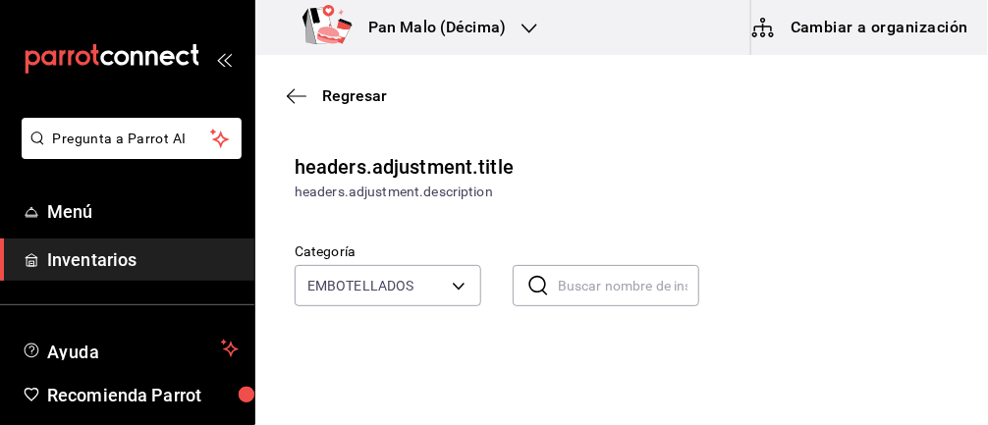
click at [290, 94] on icon "button" at bounding box center [297, 96] width 20 height 18
